Goal: Navigation & Orientation: Find specific page/section

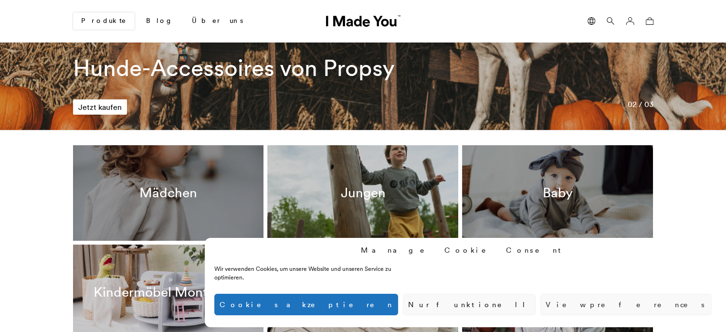
scroll to position [176, 0]
click at [398, 307] on button "Cookies akzeptieren" at bounding box center [306, 304] width 184 height 21
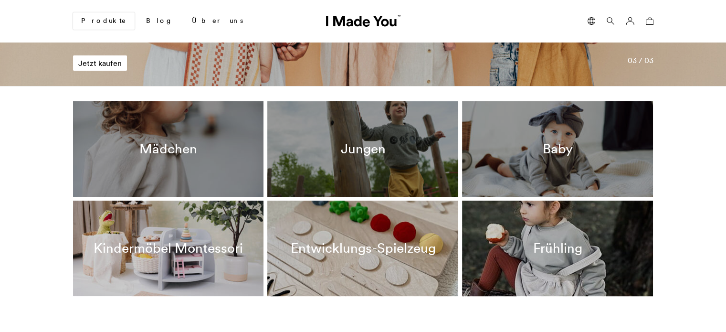
scroll to position [202, 0]
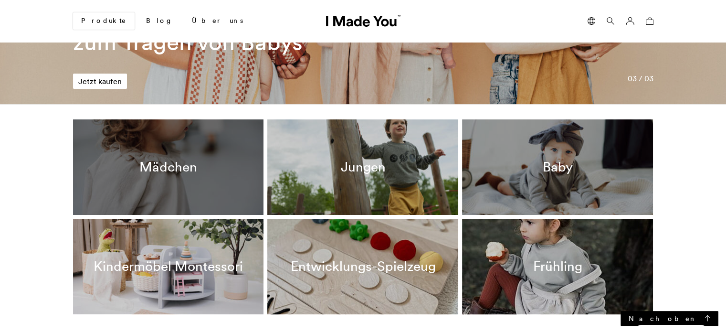
click at [224, 168] on div "Mädchen" at bounding box center [168, 167] width 191 height 96
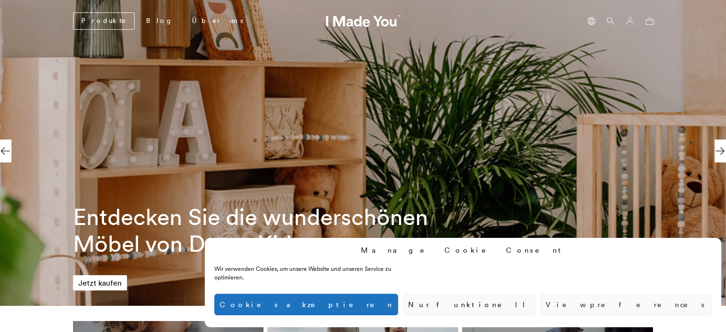
scroll to position [0, 438]
